Goal: Communication & Community: Answer question/provide support

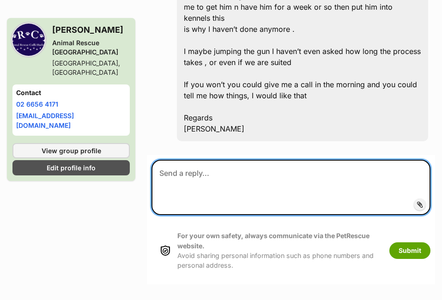
click at [207, 160] on textarea at bounding box center [291, 187] width 279 height 55
click at [201, 160] on textarea at bounding box center [291, 187] width 279 height 55
type textarea "h"
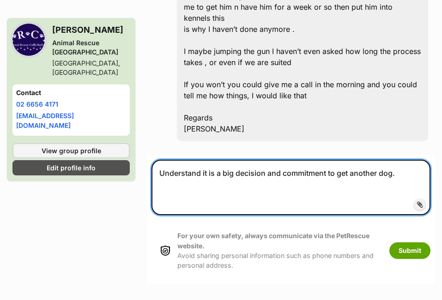
click at [407, 160] on textarea "Understand it is a big decision and commitment to get another dog." at bounding box center [291, 187] width 279 height 55
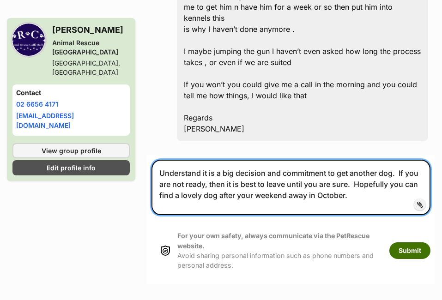
type textarea "Understand it is a big decision and commitment to get another dog. If you are n…"
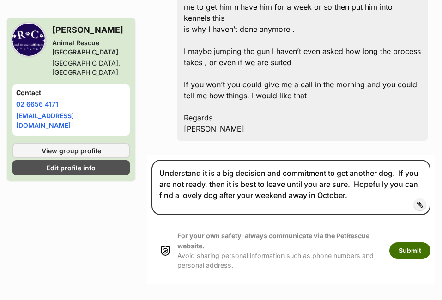
click at [410, 243] on button "Submit" at bounding box center [410, 251] width 41 height 17
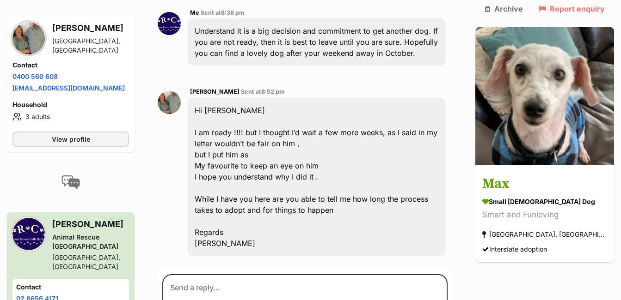
scroll to position [861, 0]
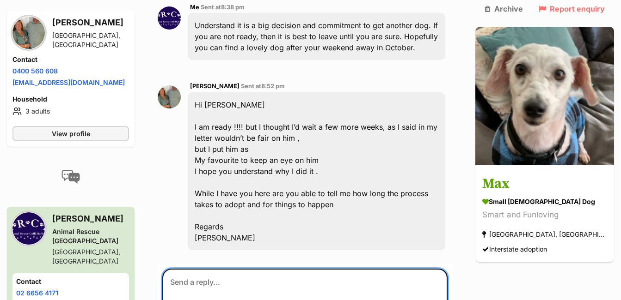
click at [301, 269] on textarea at bounding box center [304, 296] width 285 height 55
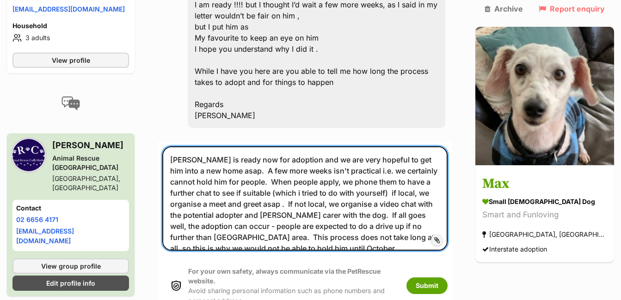
scroll to position [986, 0]
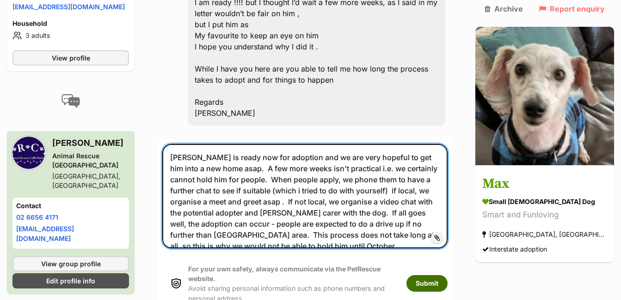
type textarea "Max is ready now for adoption and we are very hopeful to get him into a new hom…"
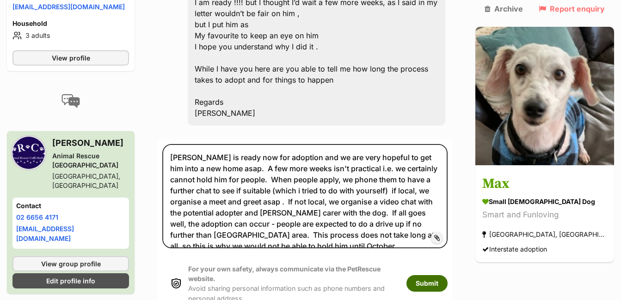
click at [447, 275] on button "Submit" at bounding box center [426, 283] width 41 height 17
